Goal: Transaction & Acquisition: Purchase product/service

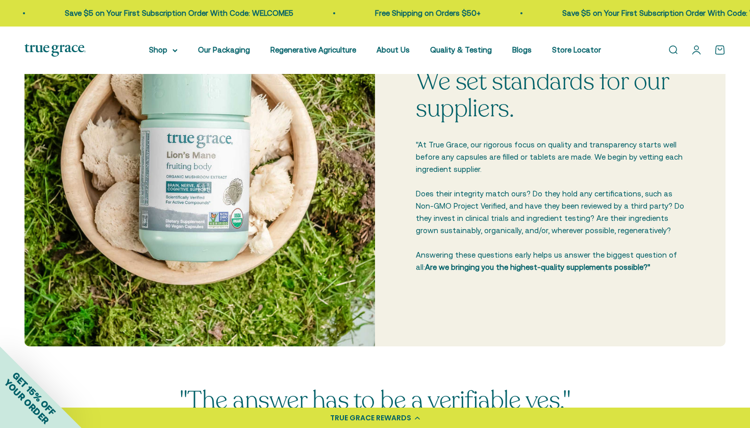
scroll to position [319, 0]
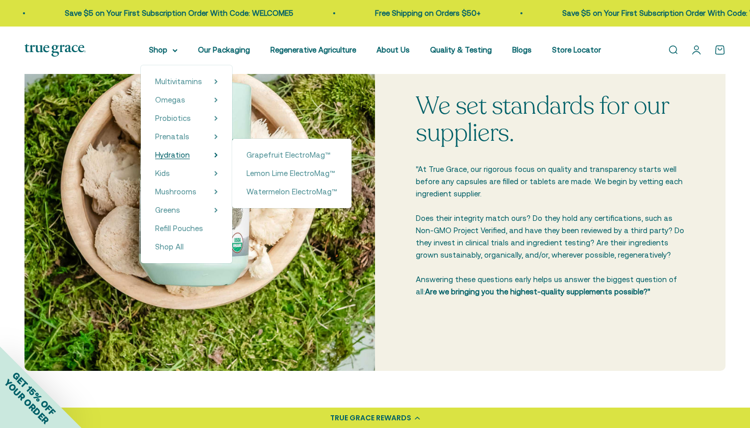
click at [163, 155] on span "Hydration" at bounding box center [172, 154] width 35 height 9
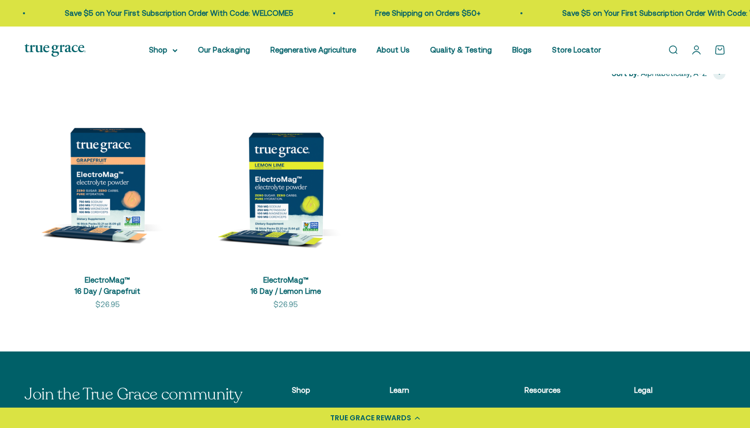
scroll to position [209, 0]
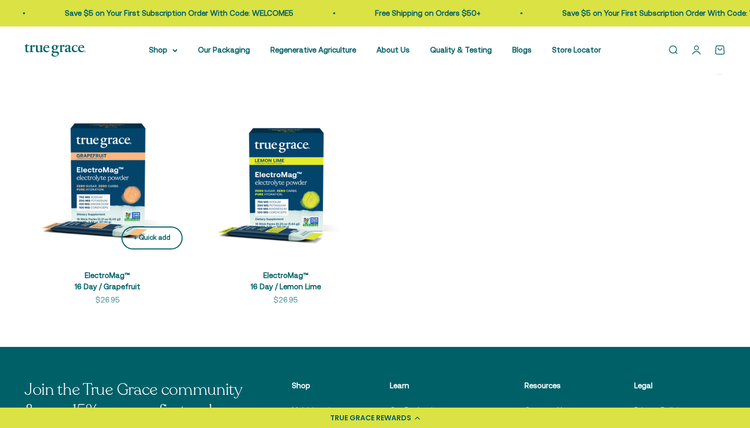
click at [145, 240] on div "+ Quick add" at bounding box center [152, 238] width 37 height 11
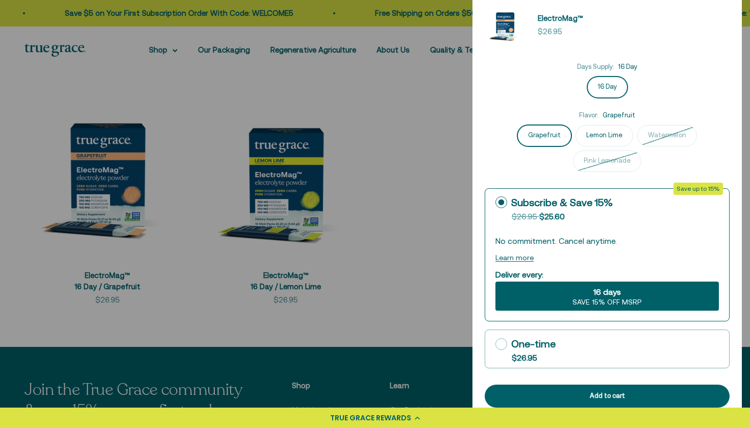
click at [307, 219] on div at bounding box center [375, 214] width 750 height 428
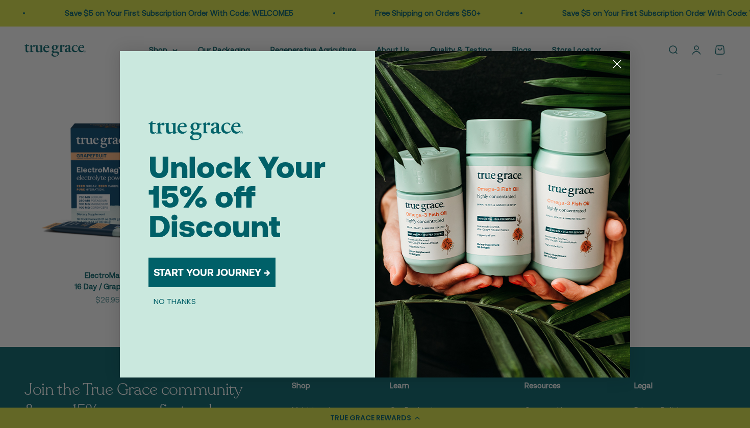
click at [244, 274] on button "START YOUR JOURNEY →" at bounding box center [211, 273] width 127 height 30
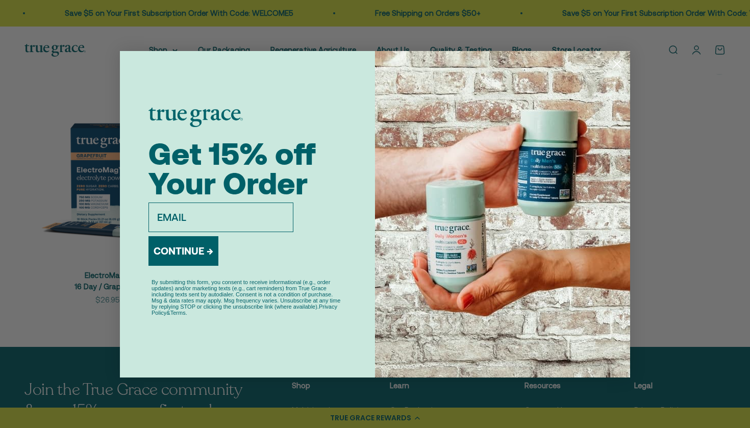
type input "candiwrapper@live.com"
click at [195, 248] on button "CONTINUE →" at bounding box center [183, 251] width 70 height 30
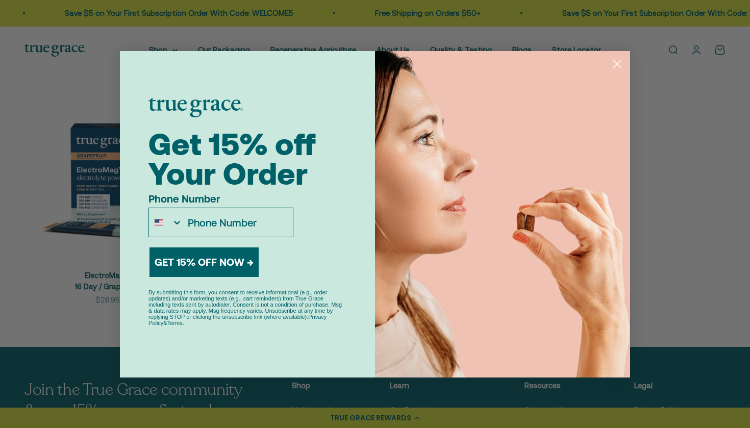
click at [210, 225] on input "Phone Number" at bounding box center [238, 222] width 110 height 29
type input "760-445-4613"
click at [205, 269] on button "GET 15% OFF NOW →" at bounding box center [203, 262] width 109 height 30
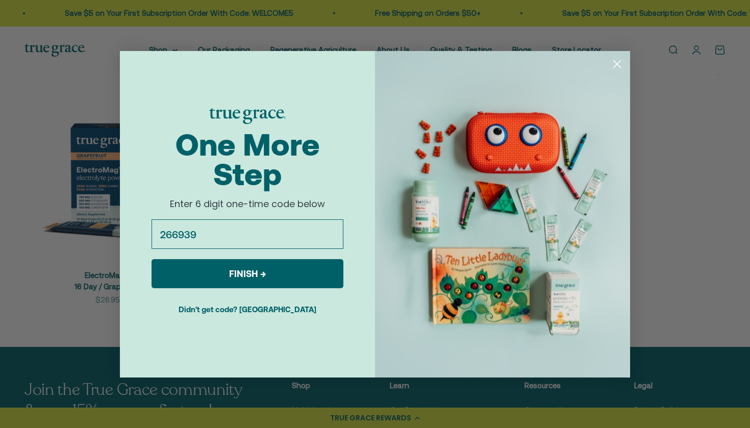
type input "266939"
click at [231, 285] on button "FINISH →" at bounding box center [248, 273] width 192 height 29
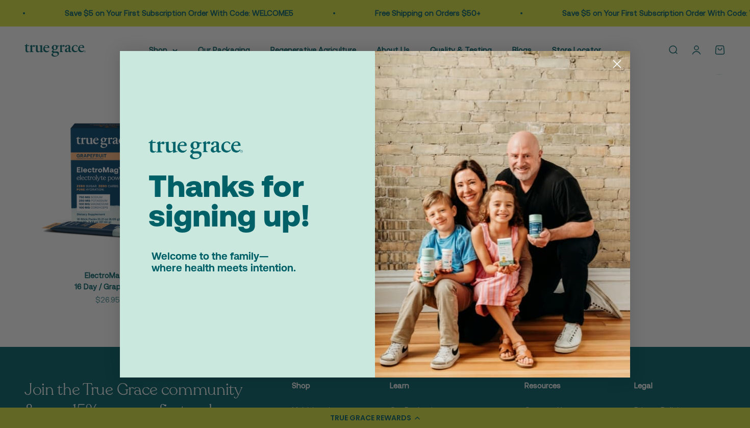
click at [95, 360] on div "Close dialog Thanks for signing up! Welcome to the family— where health meets i…" at bounding box center [375, 214] width 750 height 428
click at [616, 65] on circle "Close dialog" at bounding box center [617, 63] width 17 height 17
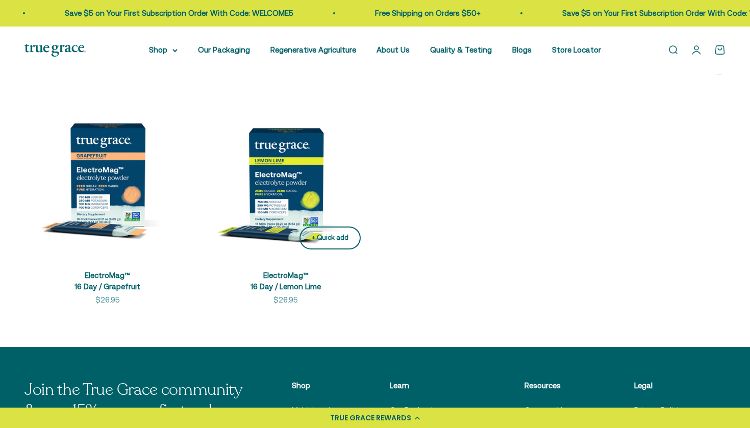
click at [328, 239] on div "+ Quick add" at bounding box center [330, 238] width 37 height 11
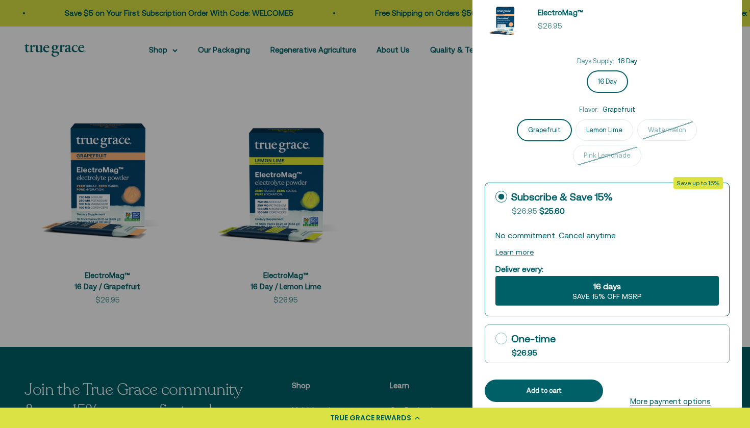
click at [499, 338] on icon at bounding box center [501, 339] width 12 height 12
click at [495, 338] on input "One-time $26.95" at bounding box center [495, 338] width 1 height 1
radio input "true"
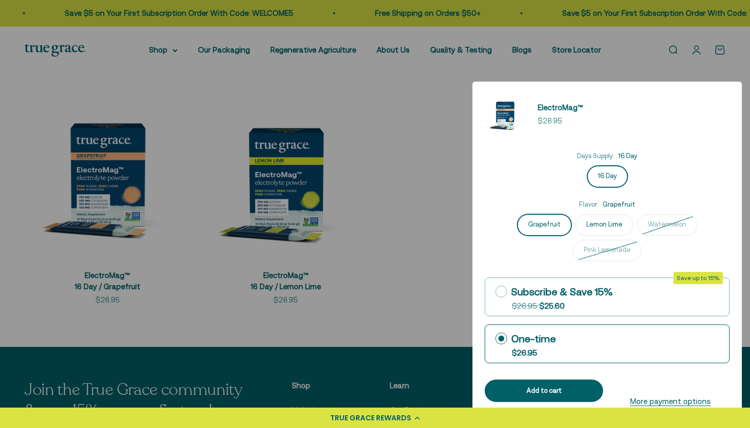
click at [720, 51] on div at bounding box center [375, 214] width 750 height 428
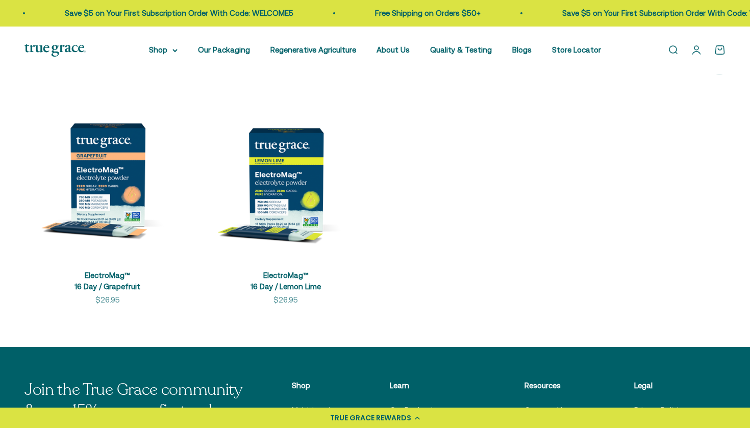
click at [720, 51] on link "Open cart 0" at bounding box center [719, 49] width 11 height 11
click at [142, 236] on div "+ Quick add" at bounding box center [152, 238] width 37 height 11
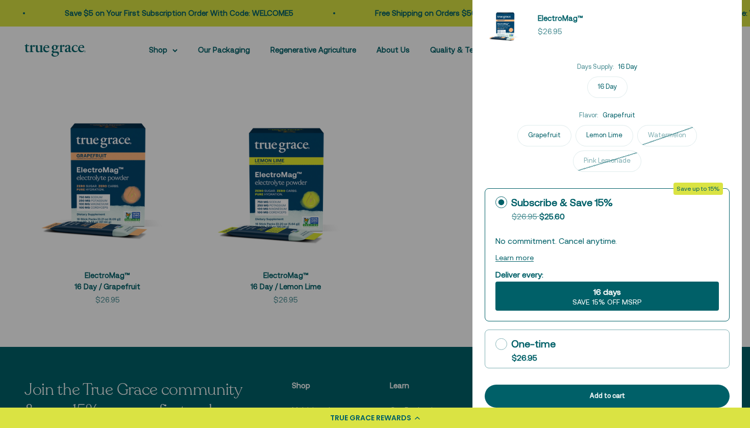
click at [522, 146] on label "Grapefruit" at bounding box center [544, 135] width 54 height 21
click at [0, 0] on input "Grapefruit" at bounding box center [0, 0] width 0 height 0
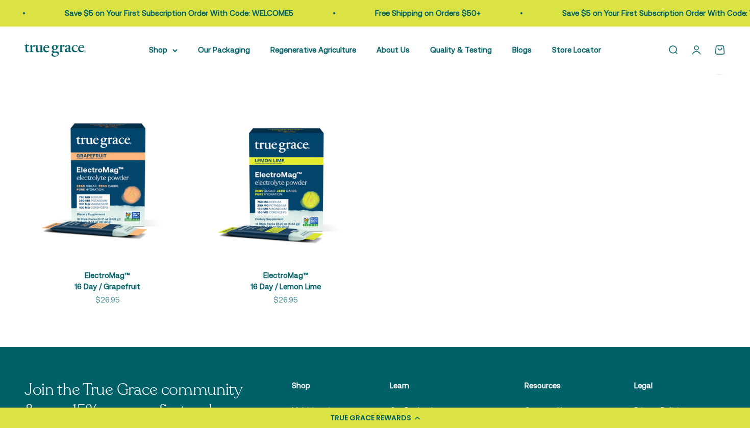
click at [721, 52] on link "Open cart 0" at bounding box center [719, 49] width 11 height 11
click at [81, 169] on img at bounding box center [107, 174] width 166 height 166
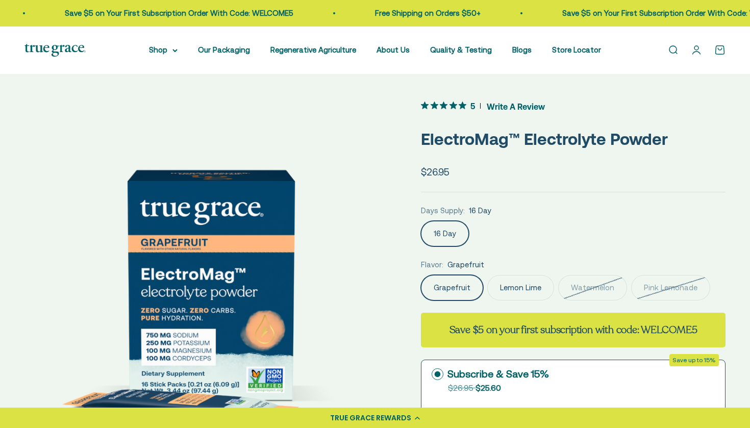
click at [460, 230] on label "16 Day" at bounding box center [445, 234] width 48 height 26
click at [421, 221] on input "16 Day" at bounding box center [420, 220] width 1 height 1
click at [463, 288] on label "Grapefruit" at bounding box center [452, 288] width 62 height 26
click at [421, 275] on input "Grapefruit" at bounding box center [420, 274] width 1 height 1
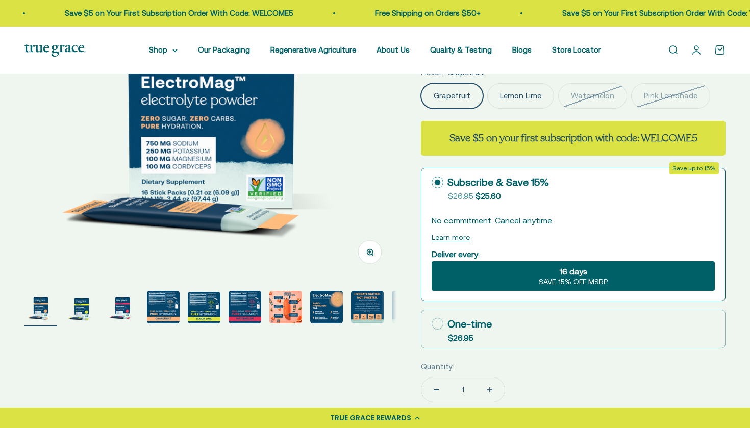
scroll to position [192, 0]
click at [571, 272] on span "16 days" at bounding box center [574, 271] width 28 height 12
click at [432, 261] on input "16 days SAVE 15% OFF MSRP" at bounding box center [431, 261] width 1 height 1
click at [463, 238] on button "Learn more" at bounding box center [451, 237] width 38 height 8
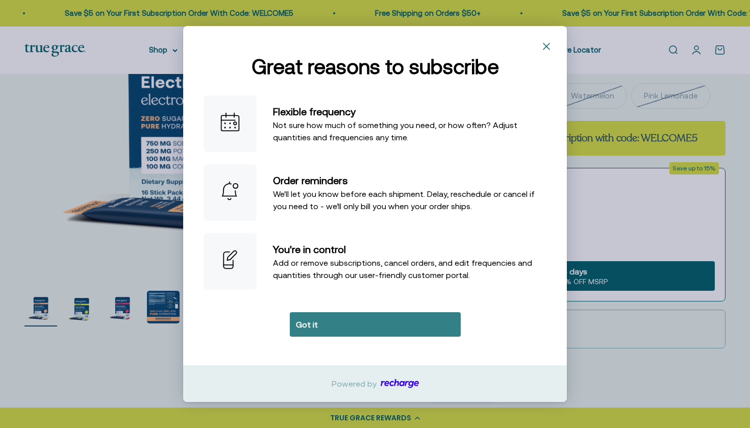
click at [374, 322] on button "Got it" at bounding box center [375, 324] width 171 height 24
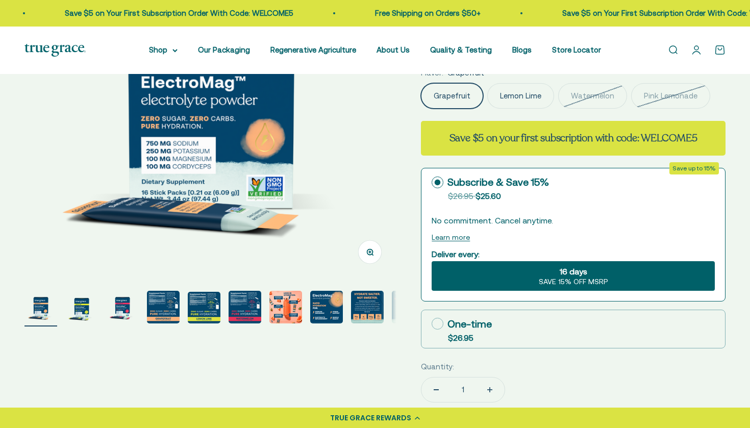
click at [563, 278] on span "SAVE 15% OFF MSRP" at bounding box center [573, 282] width 69 height 9
click at [432, 261] on input "16 days SAVE 15% OFF MSRP" at bounding box center [431, 261] width 1 height 1
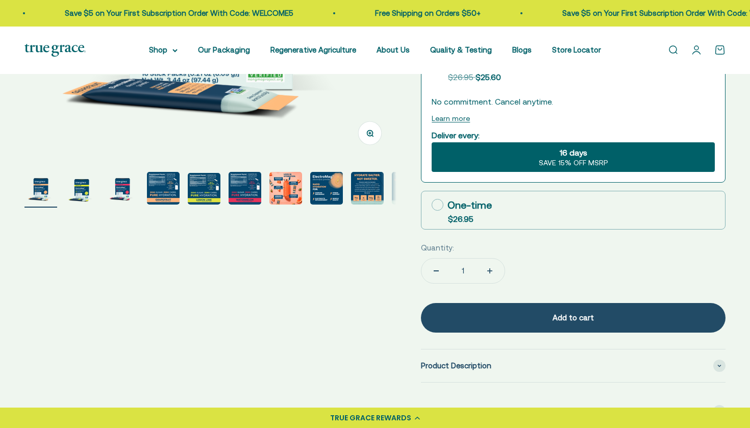
scroll to position [313, 0]
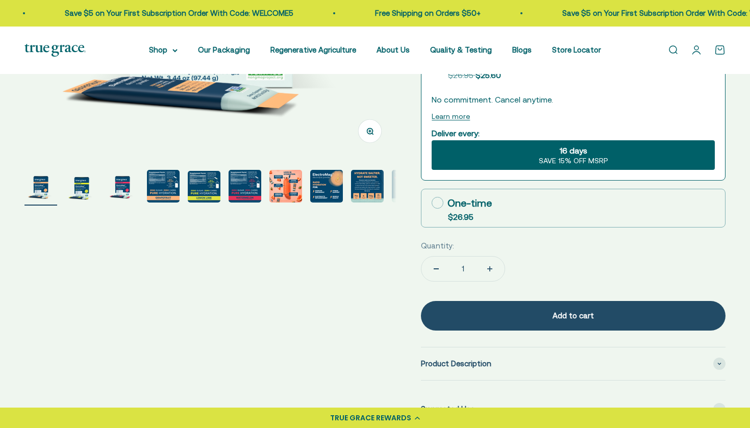
click at [491, 269] on icon "Increase quantity" at bounding box center [489, 269] width 5 height 0
type input "2"
click at [542, 205] on label "One-time $26.95" at bounding box center [573, 208] width 304 height 38
click at [432, 203] on input "One-time $26.95" at bounding box center [431, 203] width 1 height 1
radio input "true"
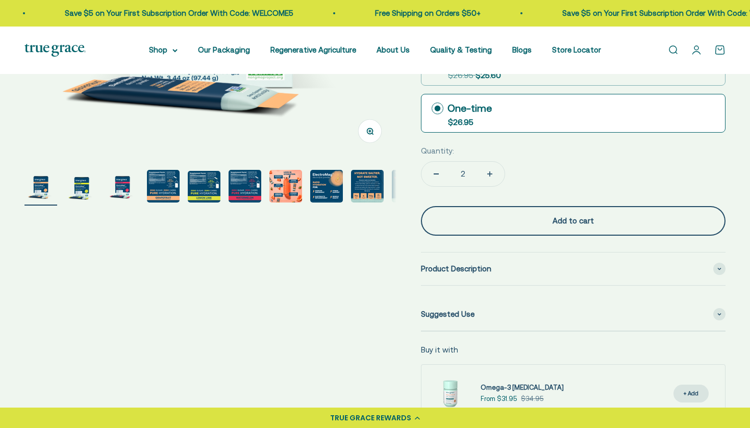
click at [565, 222] on div "Add to cart" at bounding box center [573, 221] width 264 height 12
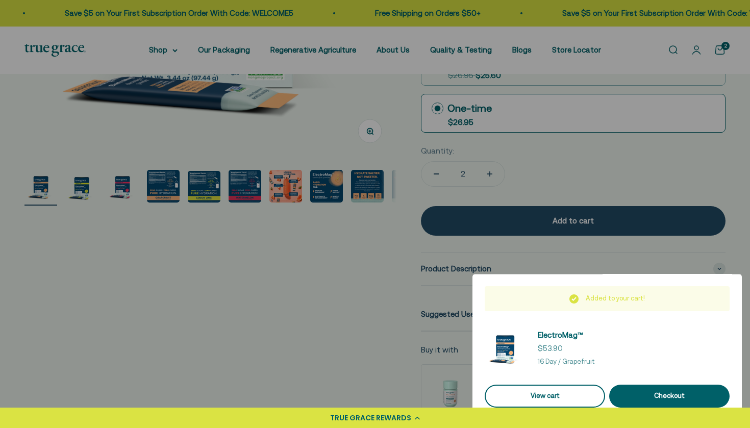
click at [544, 395] on link "View cart" at bounding box center [545, 396] width 120 height 23
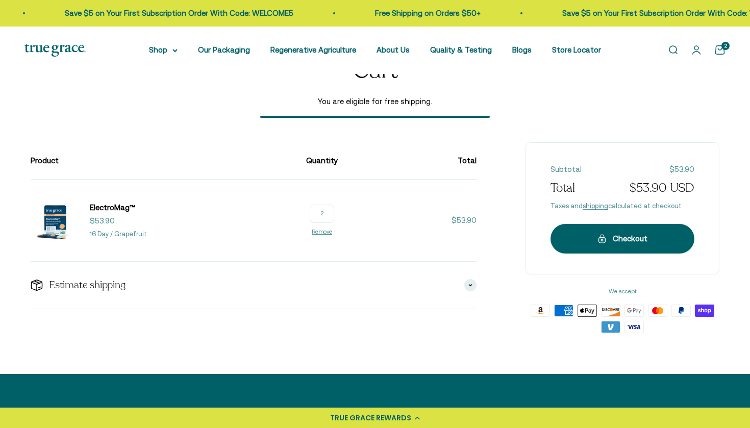
scroll to position [59, 0]
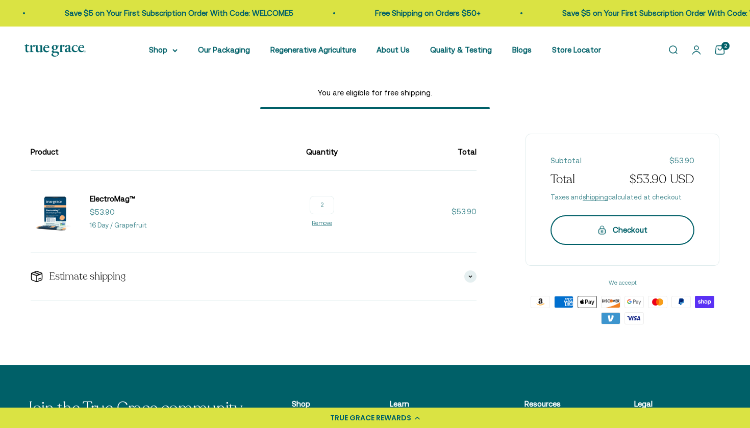
click at [582, 224] on div "Checkout" at bounding box center [622, 230] width 103 height 12
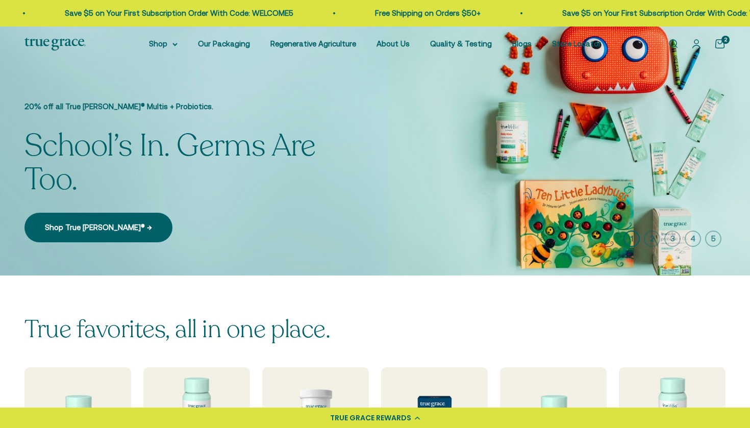
scroll to position [6, 0]
click at [408, 414] on div "TRUE GRACE REWARDS" at bounding box center [370, 418] width 81 height 11
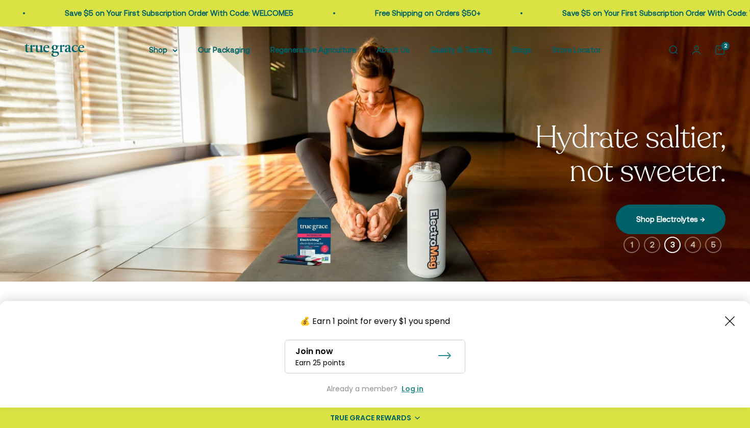
click at [185, 12] on span "Free Shipping on Orders $50+ Save $5 on Your First Subscription Order With Code…" at bounding box center [123, 13] width 497 height 12
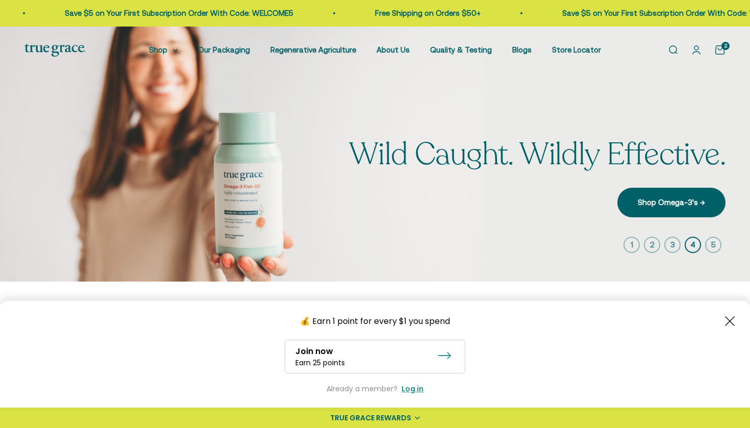
click at [718, 46] on link "Open cart 2" at bounding box center [719, 49] width 11 height 11
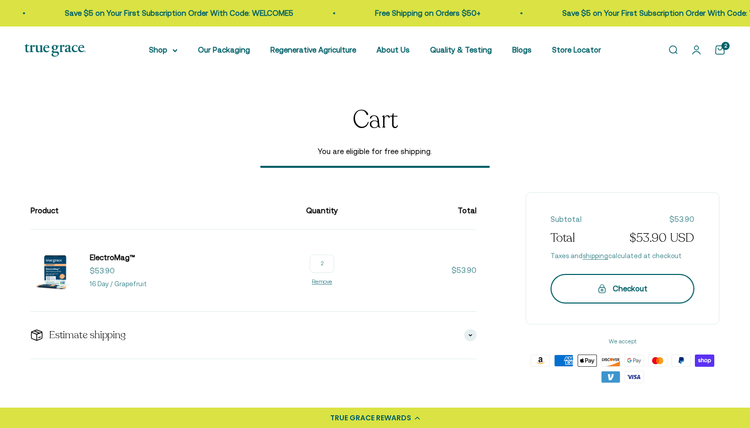
click at [595, 283] on div "Checkout" at bounding box center [622, 289] width 103 height 12
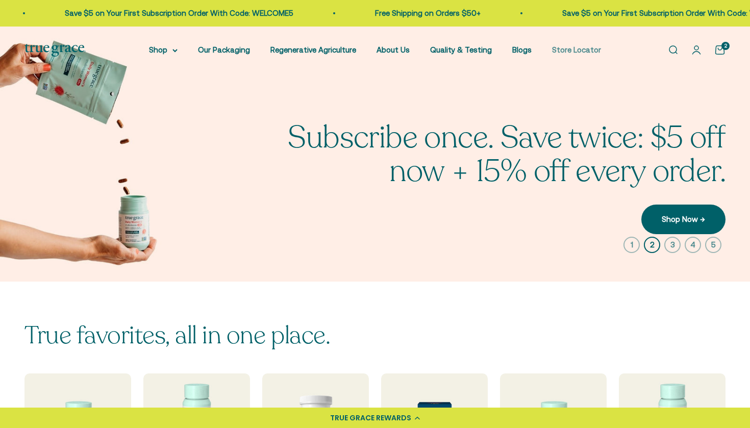
click at [579, 48] on link "Store Locator" at bounding box center [576, 49] width 49 height 9
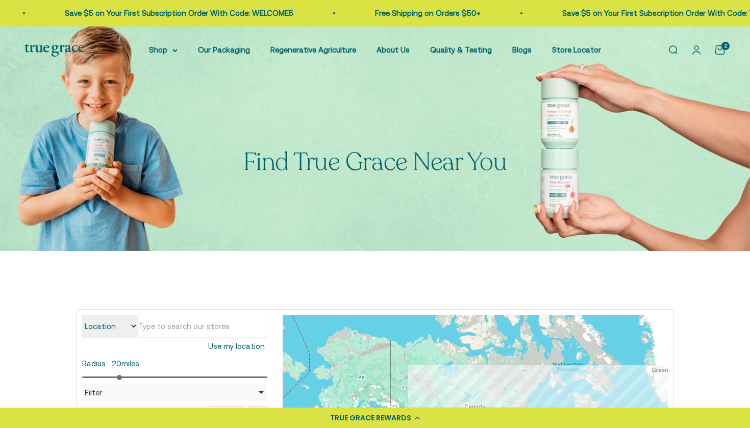
click at [231, 406] on button "Search" at bounding box center [228, 415] width 36 height 18
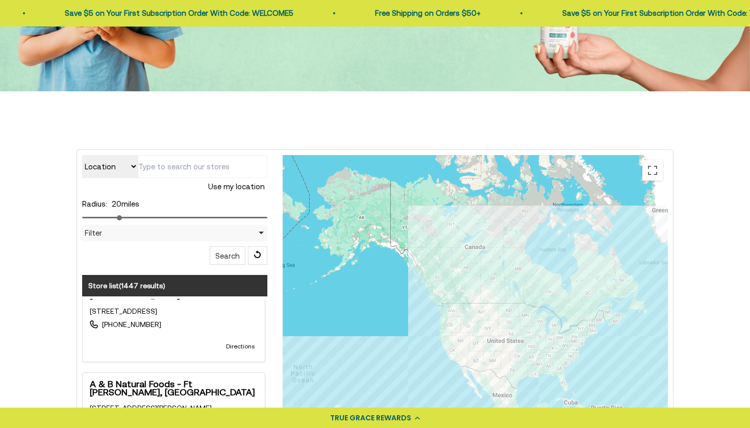
scroll to position [137, 0]
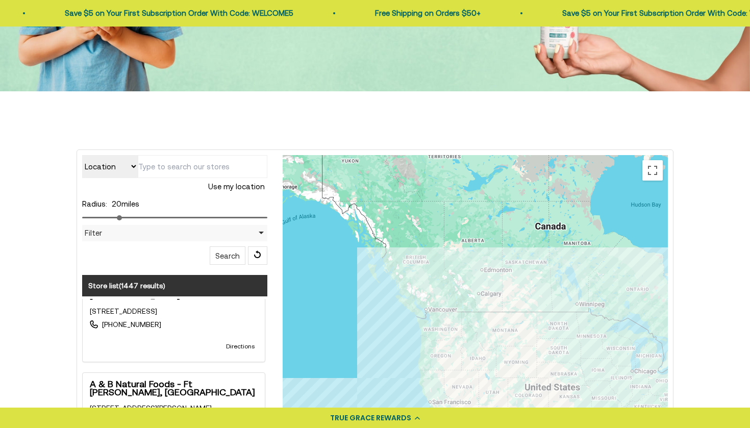
click at [463, 318] on div at bounding box center [475, 359] width 385 height 408
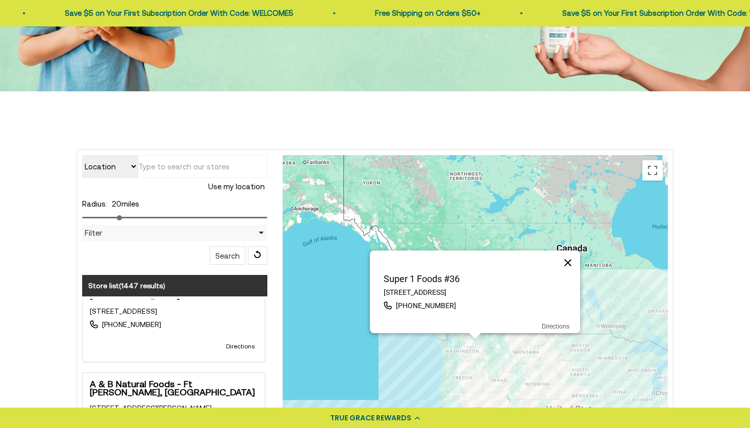
click at [567, 262] on button "Close" at bounding box center [568, 262] width 24 height 24
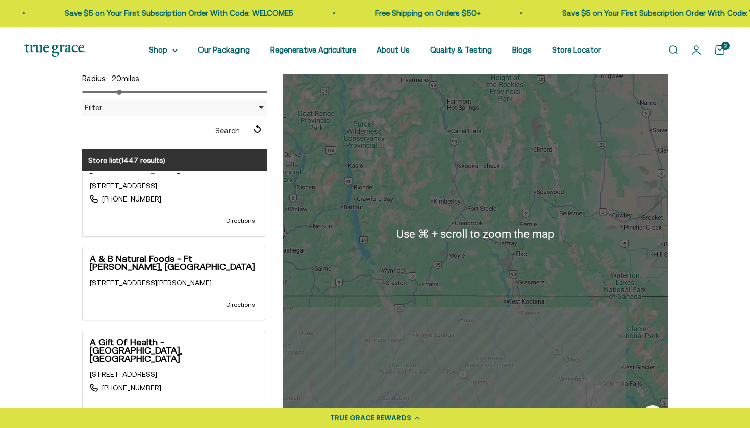
scroll to position [302, 0]
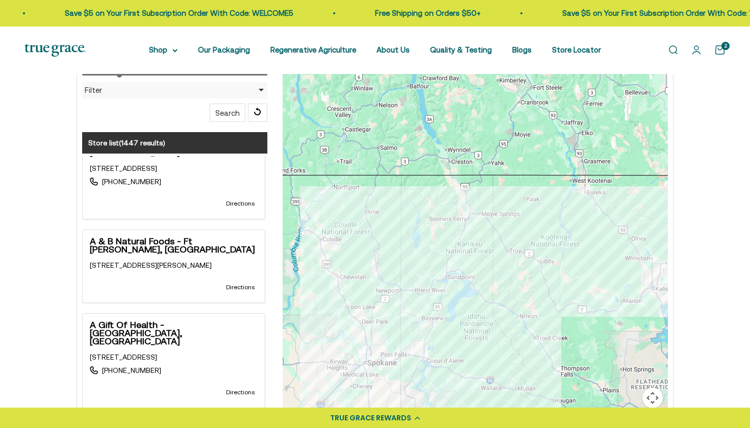
drag, startPoint x: 440, startPoint y: 312, endPoint x: 509, endPoint y: 201, distance: 130.1
click at [509, 201] on div at bounding box center [475, 216] width 385 height 408
click at [447, 269] on div at bounding box center [475, 216] width 385 height 408
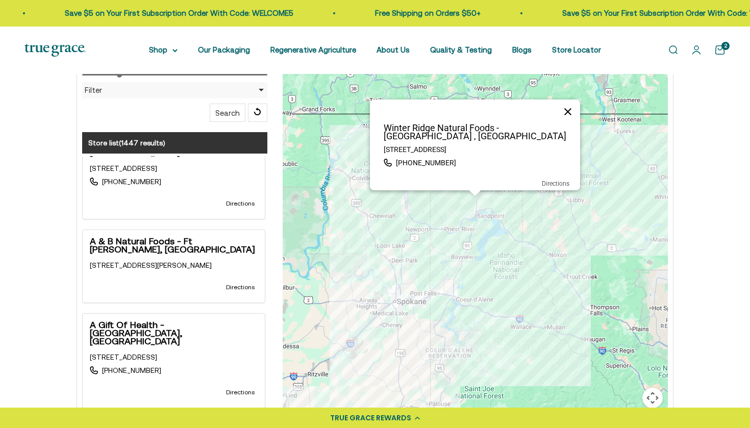
click at [568, 118] on button "Close" at bounding box center [568, 111] width 24 height 24
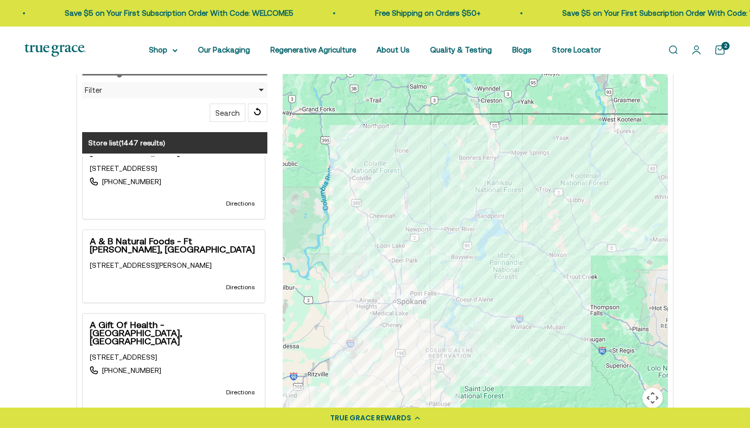
click at [455, 287] on div at bounding box center [475, 216] width 385 height 408
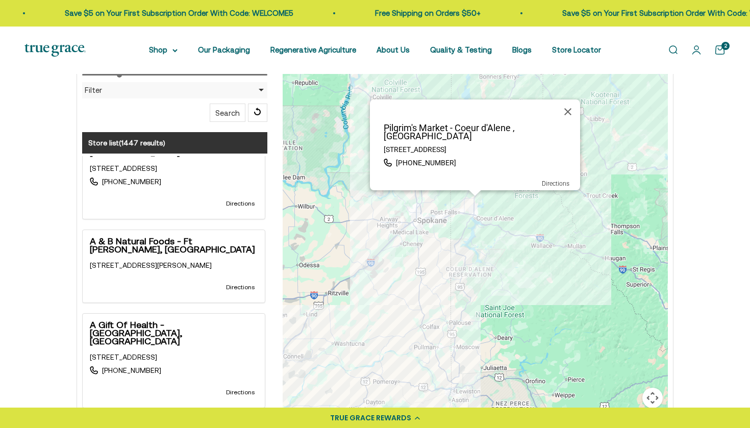
click at [507, 213] on div "Pilgrim's Market - Coeur d'Alene , ID [STREET_ADDRESS] (208) 676-9730 Directions" at bounding box center [475, 216] width 385 height 408
click at [569, 117] on button "Close" at bounding box center [568, 111] width 24 height 24
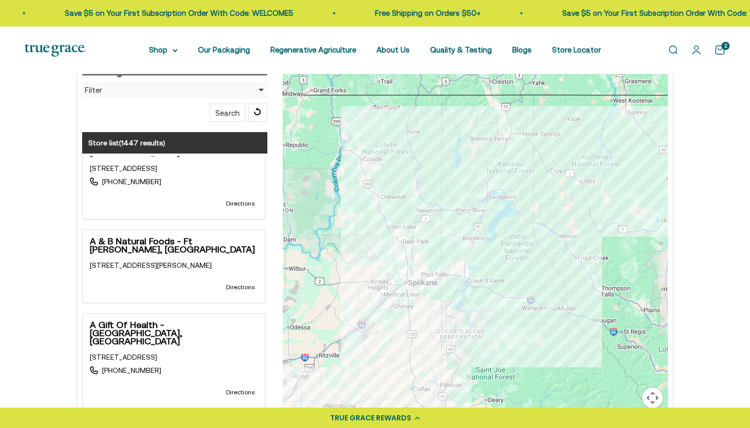
drag, startPoint x: 516, startPoint y: 146, endPoint x: 507, endPoint y: 207, distance: 62.0
click at [507, 207] on div at bounding box center [475, 216] width 385 height 408
